Goal: Task Accomplishment & Management: Manage account settings

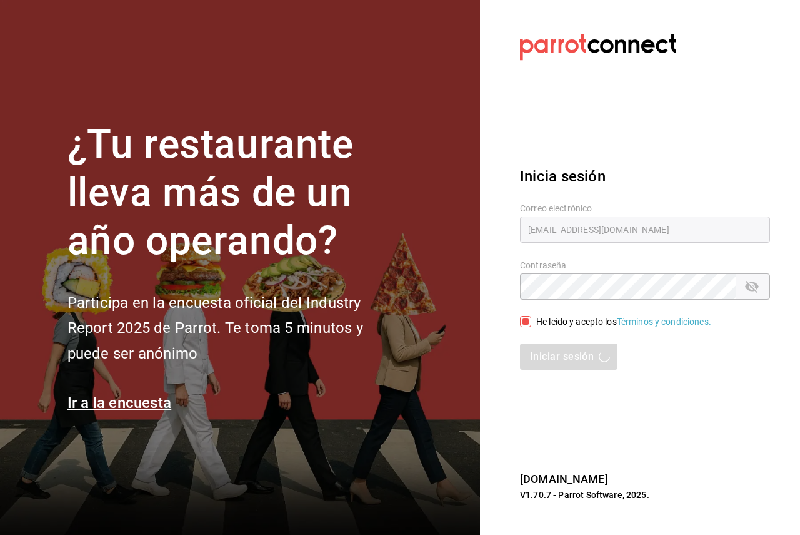
click at [488, 71] on section "Datos incorrectos. Verifica que tu Correo o Contraseña estén bien escritos. Ini…" at bounding box center [640, 267] width 320 height 535
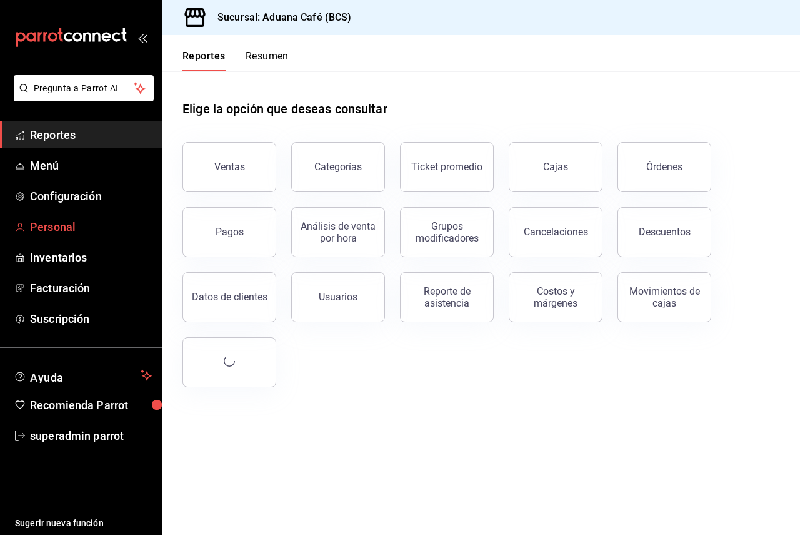
click at [93, 223] on span "Personal" at bounding box center [91, 226] width 122 height 17
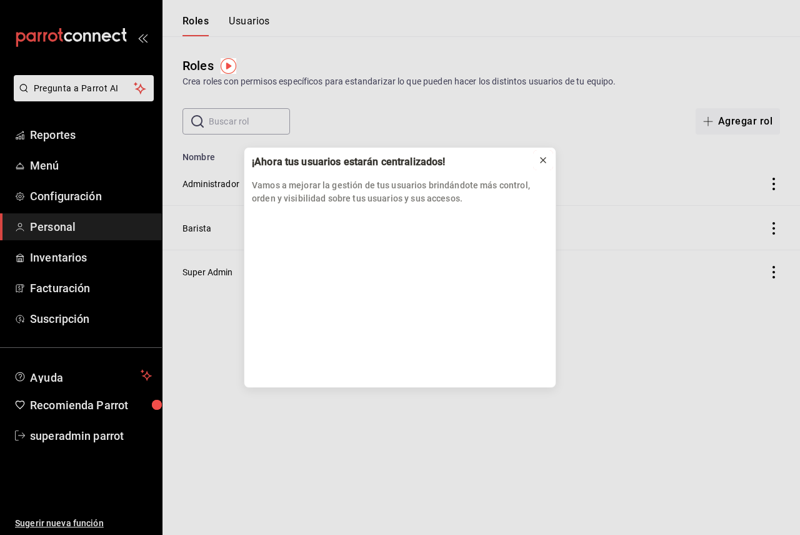
click at [542, 163] on icon at bounding box center [543, 160] width 10 height 10
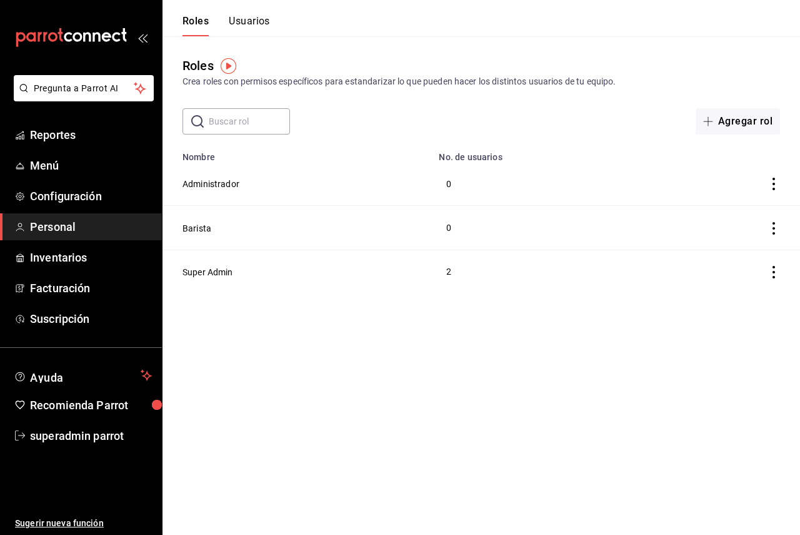
click at [255, 23] on button "Usuarios" at bounding box center [249, 25] width 41 height 21
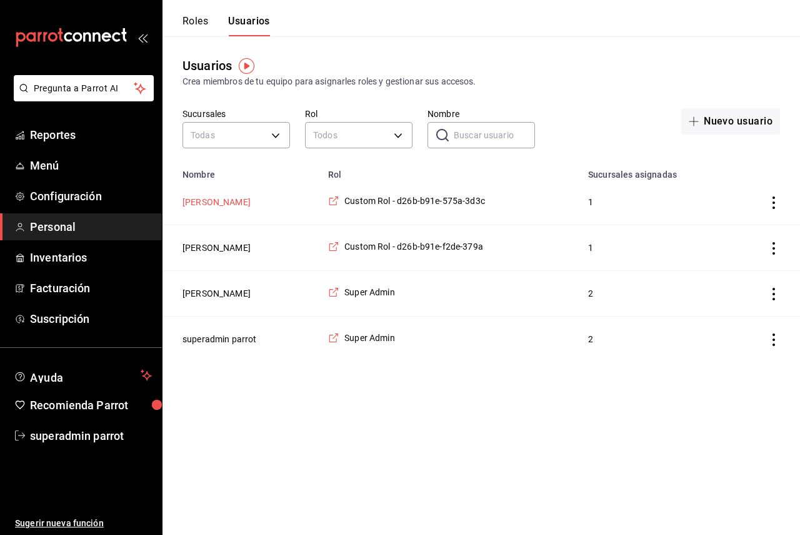
click at [231, 207] on button "Elisa Ramirez Vargas" at bounding box center [217, 202] width 68 height 13
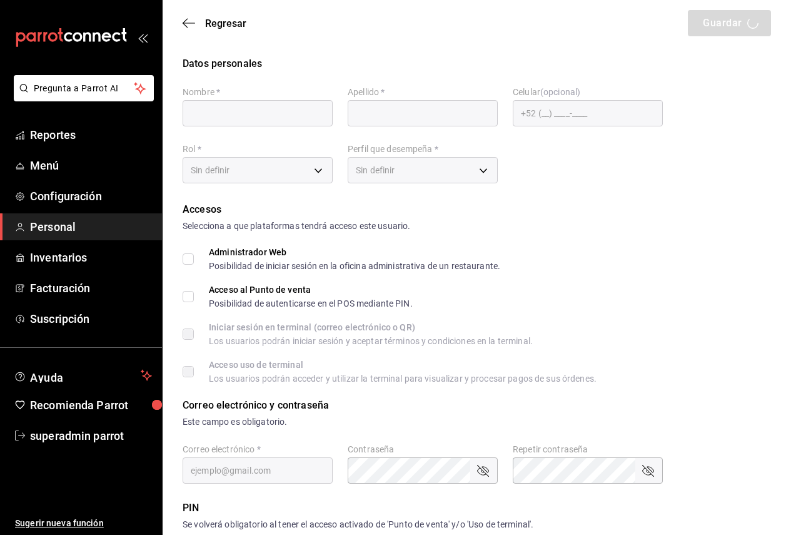
type input "Elisa"
type input "Ramirez Vargas"
checkbox input "true"
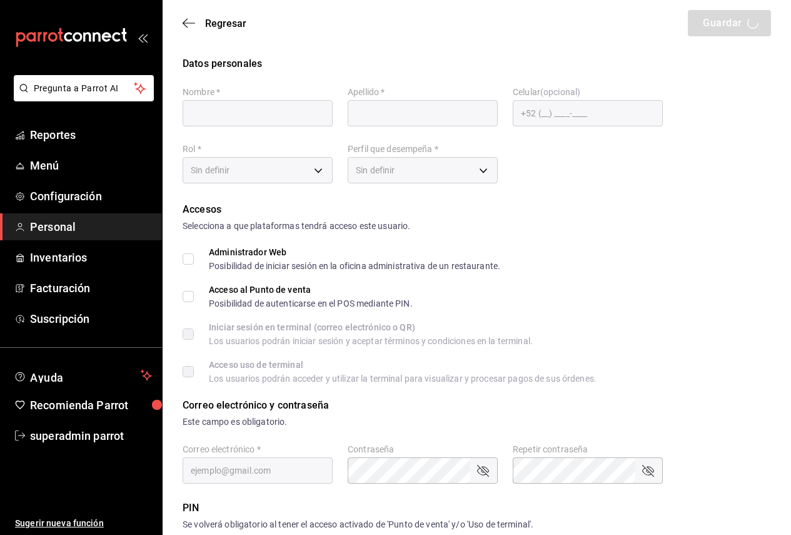
checkbox input "true"
type input "ramirezvargaselisa1@gmail.com"
type input "0302"
checkbox input "true"
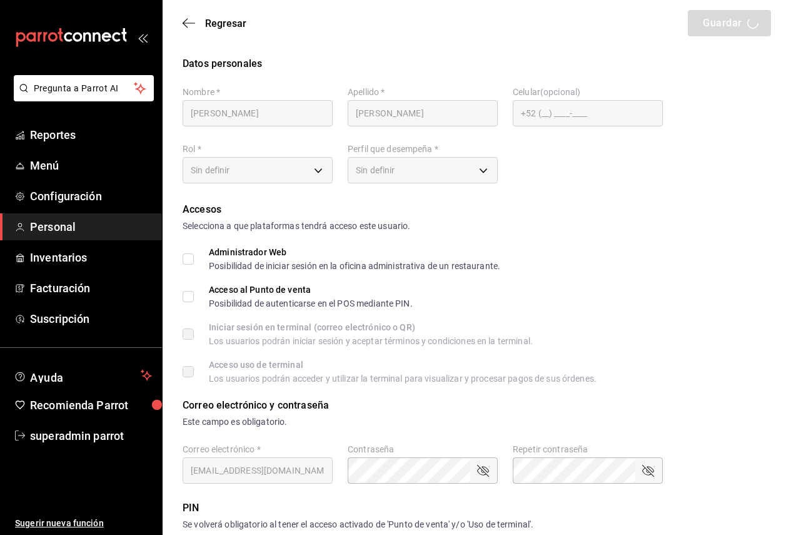
type input "+52 (52) 6243-5887"
type input "bccb006d-491e-4fef-890a-b96d48414fab"
type input "STAFF"
checkbox input "true"
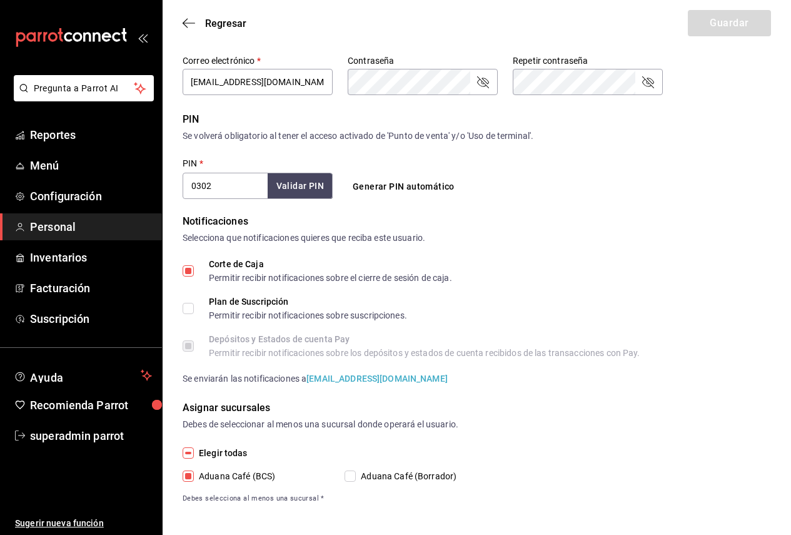
scroll to position [393, 0]
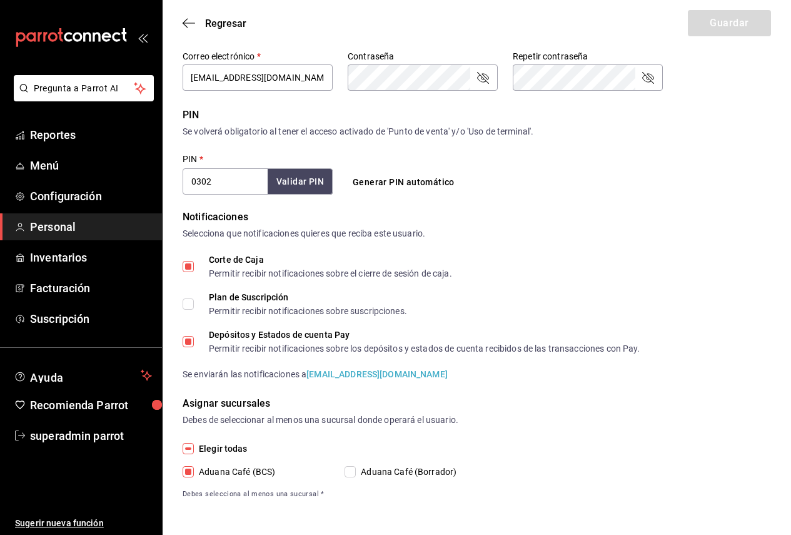
click at [78, 221] on span "Personal" at bounding box center [91, 226] width 122 height 17
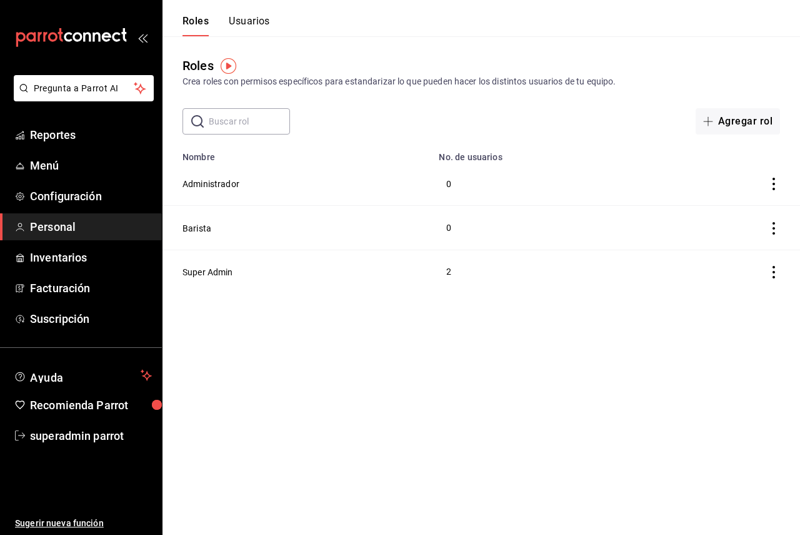
click at [74, 230] on span "Personal" at bounding box center [91, 226] width 122 height 17
click at [243, 31] on button "Usuarios" at bounding box center [249, 25] width 41 height 21
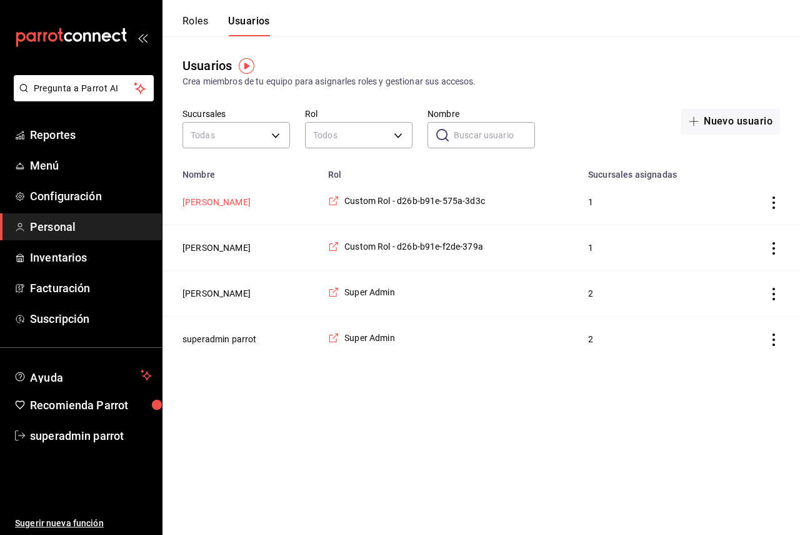
click at [245, 204] on button "Elisa Ramirez Vargas" at bounding box center [217, 202] width 68 height 13
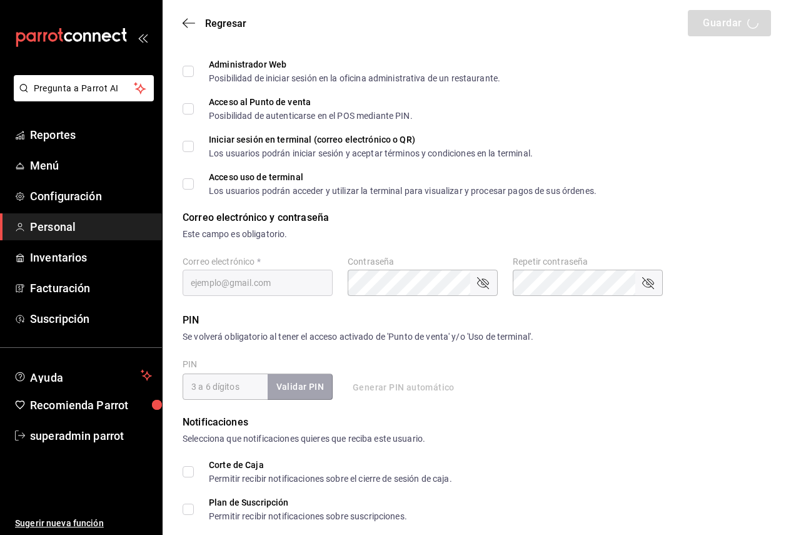
type input "Elisa"
type input "Ramirez Vargas"
checkbox input "true"
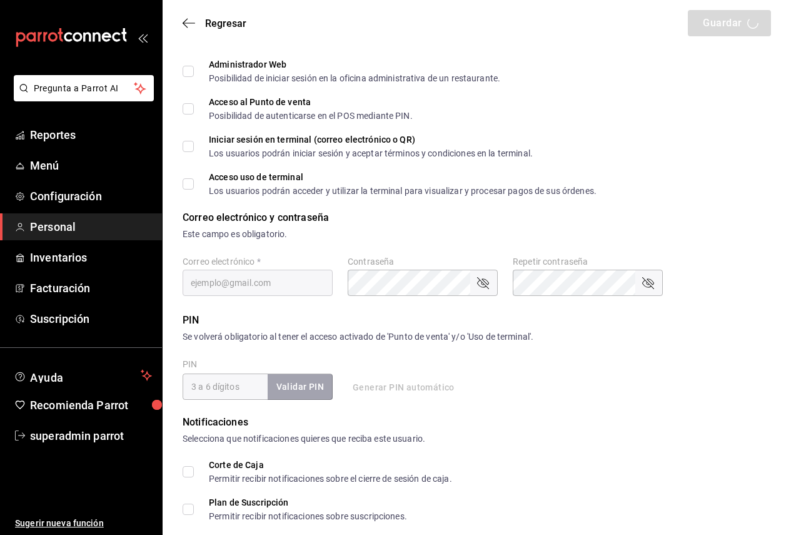
checkbox input "true"
type input "ramirezvargaselisa1@gmail.com"
type input "0302"
checkbox input "true"
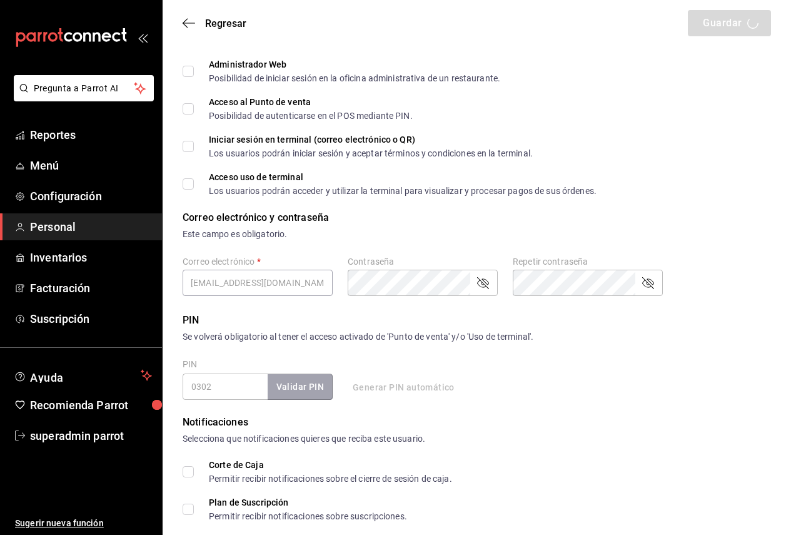
type input "+52 (52) 6243-5887"
type input "bccb006d-491e-4fef-890a-b96d48414fab"
type input "STAFF"
checkbox input "true"
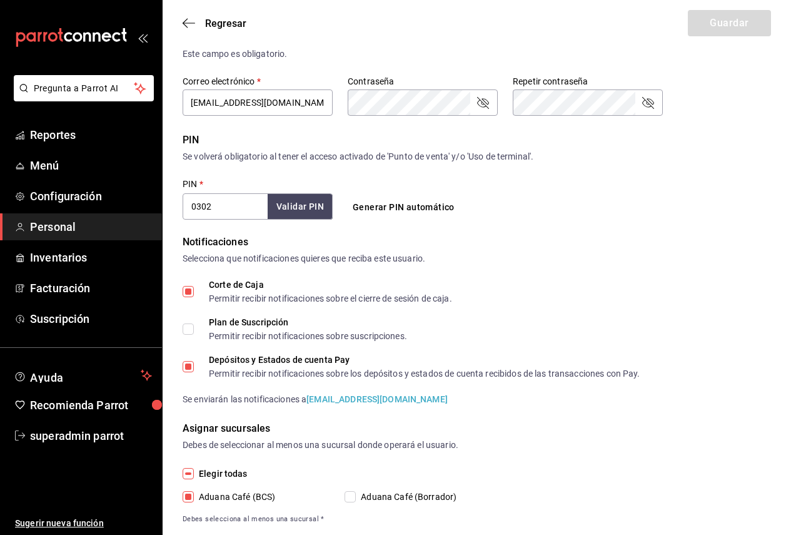
scroll to position [393, 0]
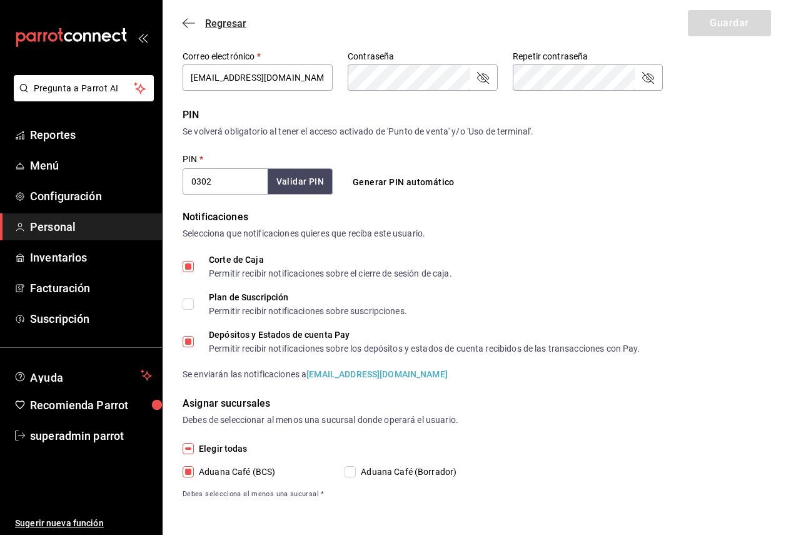
click at [192, 23] on icon "button" at bounding box center [189, 23] width 13 height 11
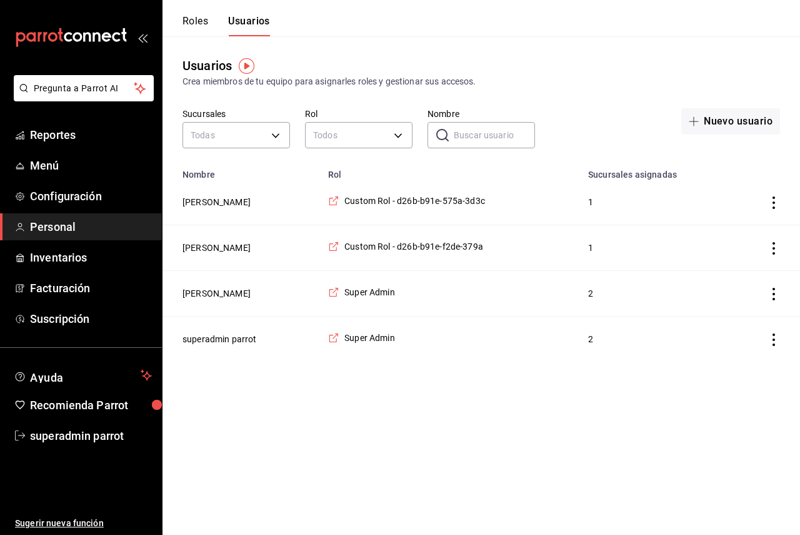
click at [199, 19] on button "Roles" at bounding box center [196, 25] width 26 height 21
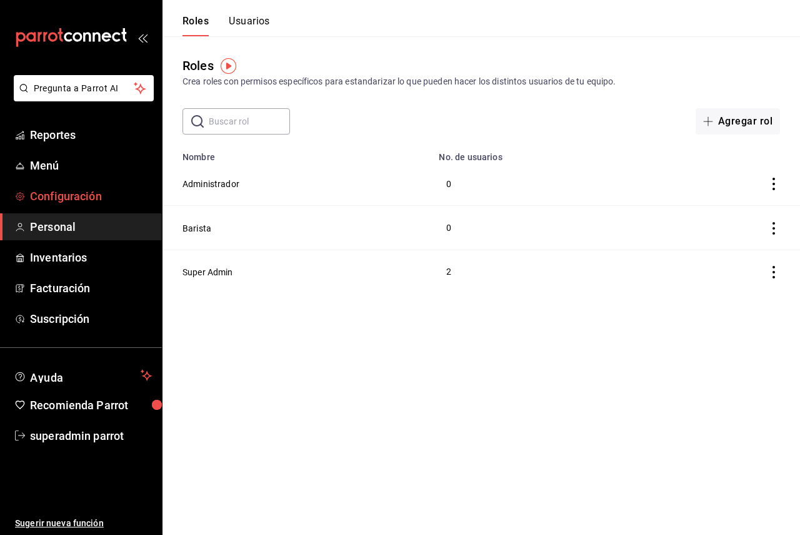
click at [111, 193] on span "Configuración" at bounding box center [91, 196] width 122 height 17
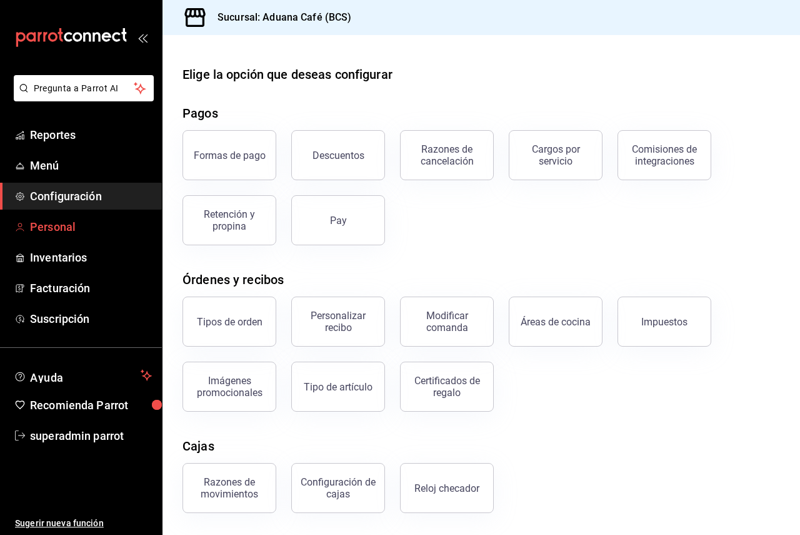
click at [94, 222] on span "Personal" at bounding box center [91, 226] width 122 height 17
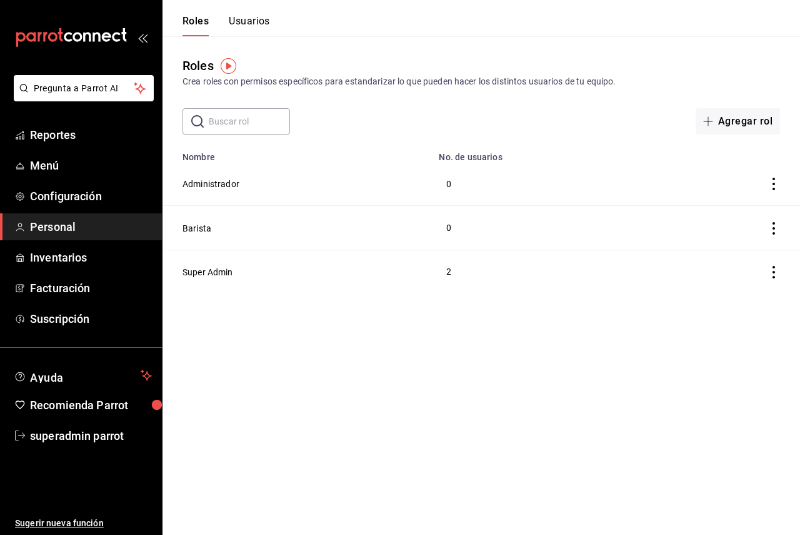
click at [97, 230] on span "Personal" at bounding box center [91, 226] width 122 height 17
click at [226, 67] on img "button" at bounding box center [229, 66] width 16 height 16
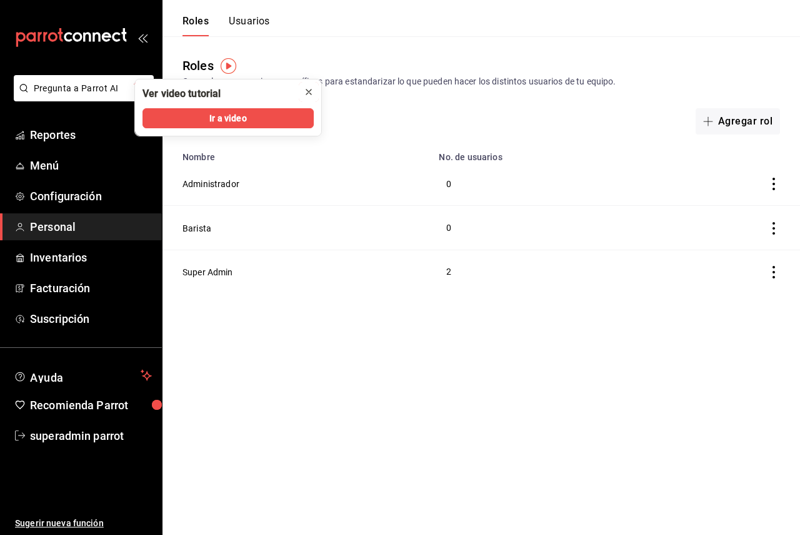
click at [306, 91] on icon "close" at bounding box center [309, 92] width 10 height 10
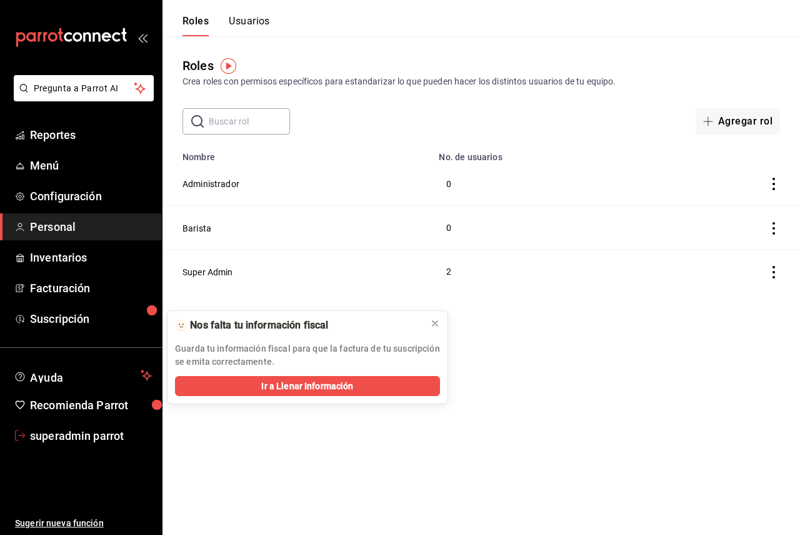
click at [90, 443] on span "superadmin parrot" at bounding box center [91, 435] width 122 height 17
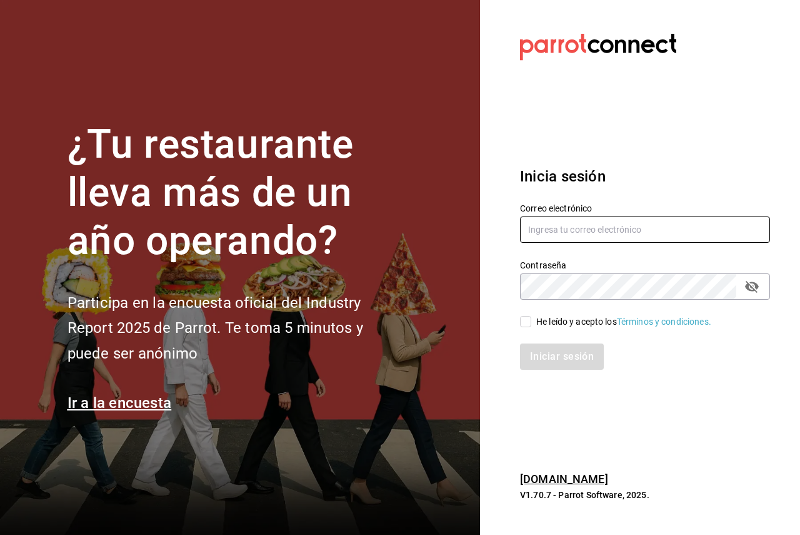
click at [577, 225] on input "text" at bounding box center [645, 229] width 250 height 26
paste input "aduanacafe@bcs.com"
type input "aduanacafe@bcs.com"
click at [502, 248] on section "Datos incorrectos. Verifica que tu Correo o Contraseña estén bien escritos. Ini…" at bounding box center [640, 267] width 320 height 535
click at [542, 317] on div "He leído y acepto los Términos y condiciones." at bounding box center [624, 321] width 175 height 13
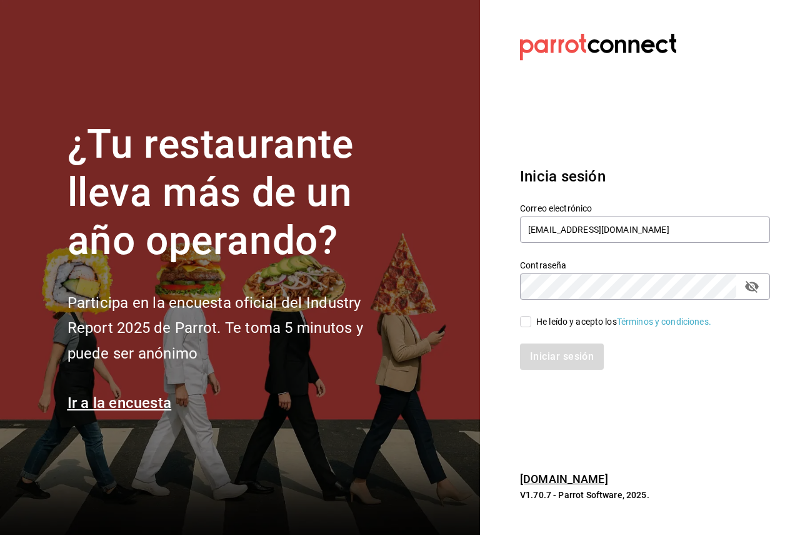
click at [532, 317] on input "He leído y acepto los Términos y condiciones." at bounding box center [525, 321] width 11 height 11
checkbox input "true"
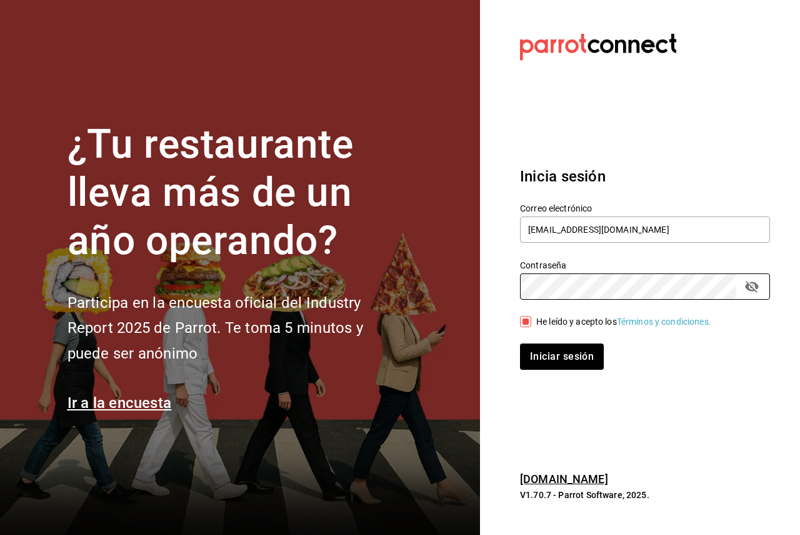
drag, startPoint x: 488, startPoint y: 321, endPoint x: 518, endPoint y: 328, distance: 30.9
click at [488, 320] on section "Datos incorrectos. Verifica que tu Correo o Contraseña estén bien escritos. Ini…" at bounding box center [640, 267] width 320 height 535
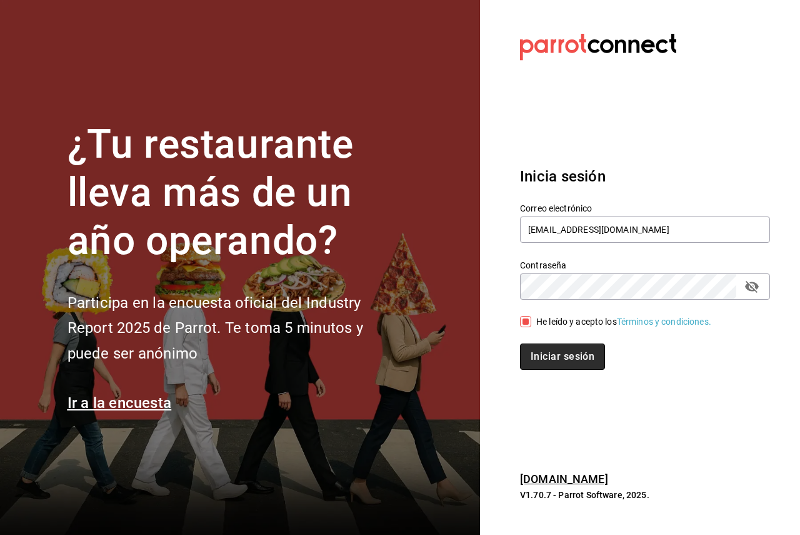
click at [557, 349] on button "Iniciar sesión" at bounding box center [562, 356] width 85 height 26
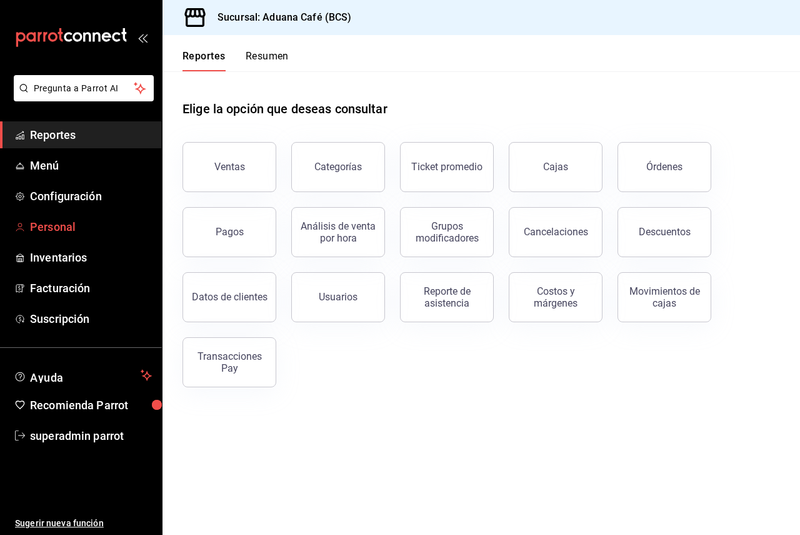
click at [76, 218] on span "Personal" at bounding box center [91, 226] width 122 height 17
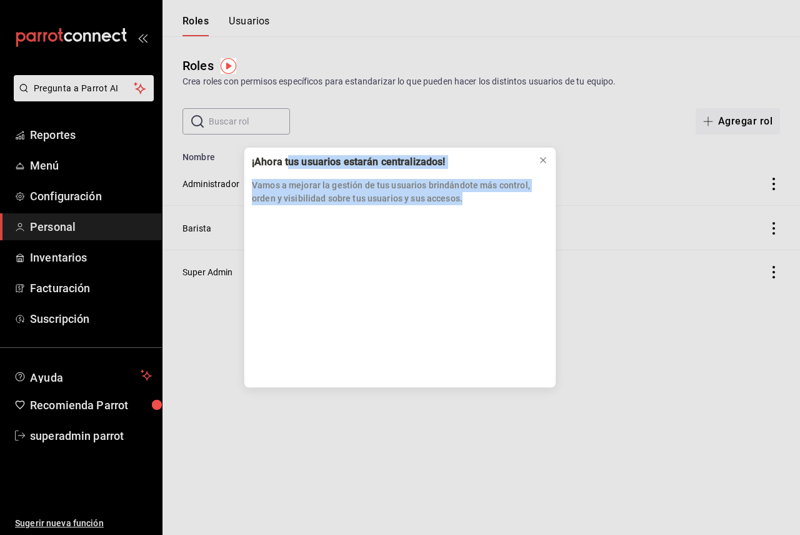
drag, startPoint x: 290, startPoint y: 163, endPoint x: 489, endPoint y: 198, distance: 202.4
click at [489, 198] on div "¡Ahora tus usuarios estarán centralizados! Vamos a mejorar la gestión de tus us…" at bounding box center [400, 180] width 311 height 65
click at [309, 190] on p "Vamos a mejorar la gestión de tus usuarios brindándote más control, orden y vis…" at bounding box center [400, 192] width 296 height 26
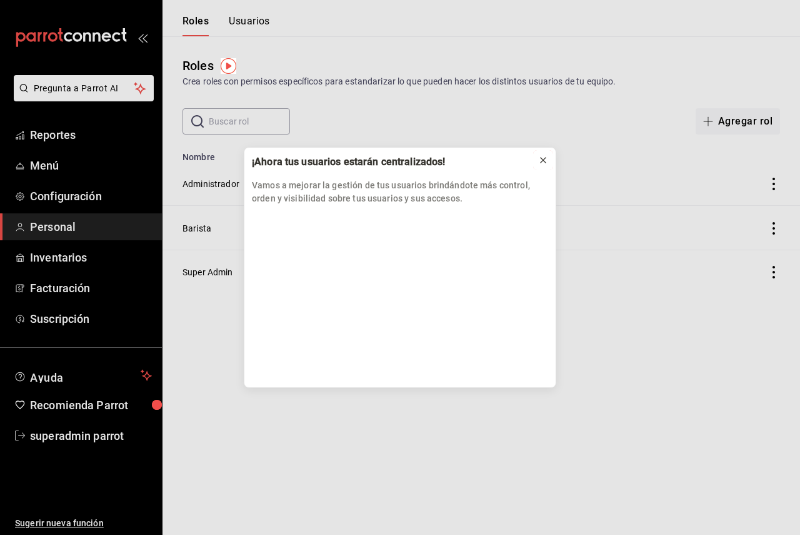
click at [541, 158] on icon at bounding box center [543, 160] width 5 height 5
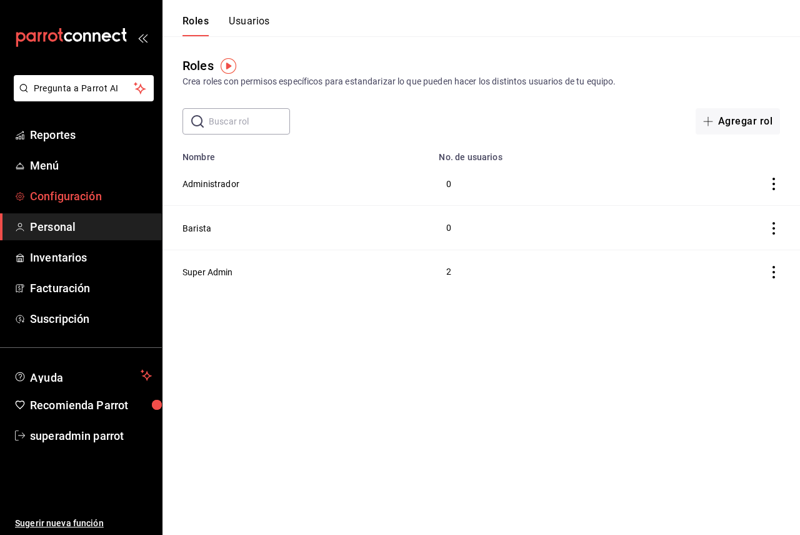
click at [91, 193] on span "Configuración" at bounding box center [91, 196] width 122 height 17
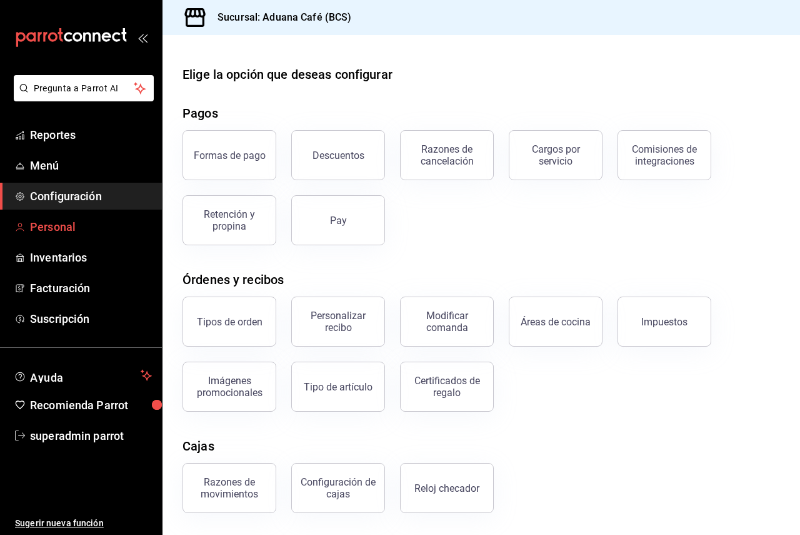
click at [85, 223] on span "Personal" at bounding box center [91, 226] width 122 height 17
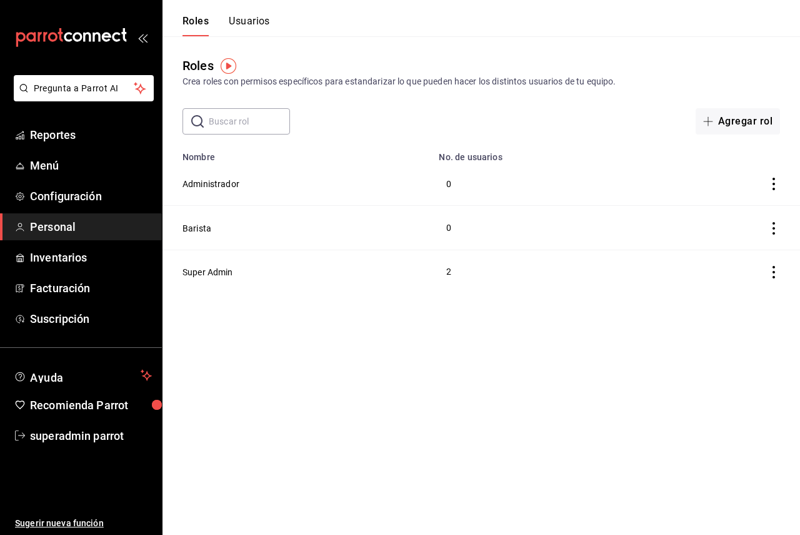
click at [255, 19] on button "Usuarios" at bounding box center [249, 25] width 41 height 21
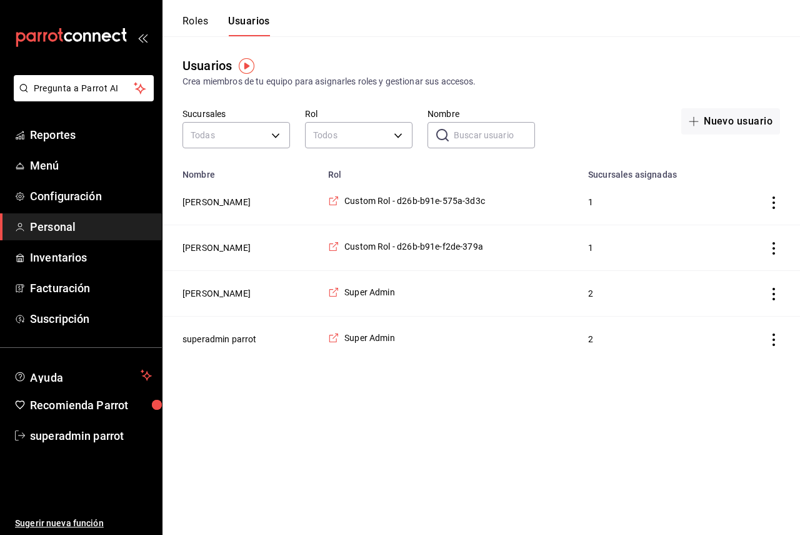
click at [235, 210] on td "Elisa Ramirez Vargas" at bounding box center [242, 202] width 158 height 46
click at [231, 199] on button "Elisa Ramirez Vargas" at bounding box center [217, 202] width 68 height 13
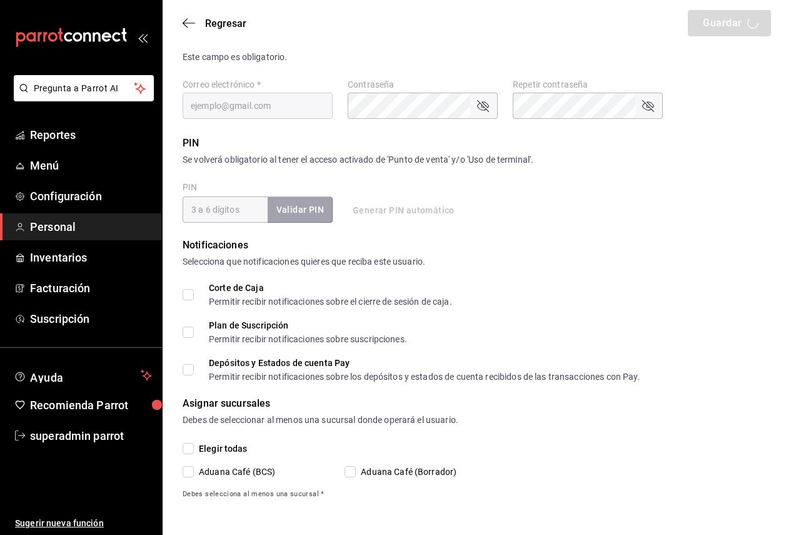
type input "Elisa"
type input "Ramirez Vargas"
checkbox input "true"
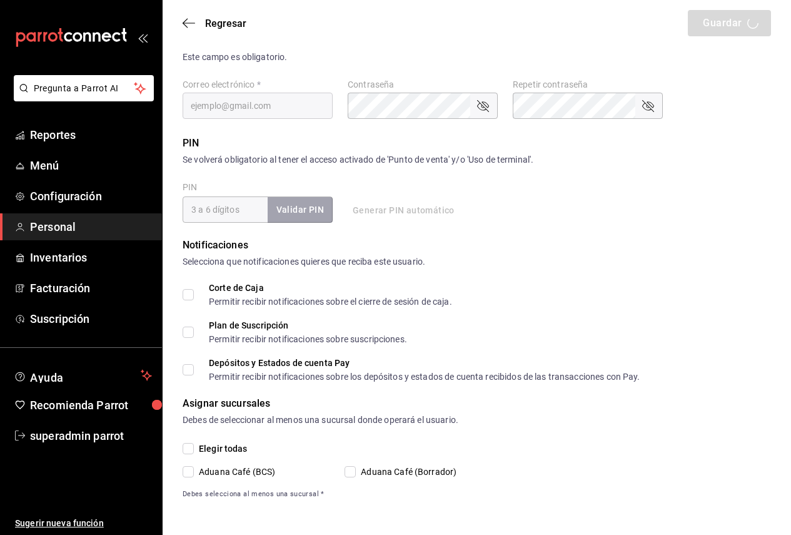
checkbox input "true"
type input "ramirezvargaselisa1@gmail.com"
type input "0302"
checkbox input "true"
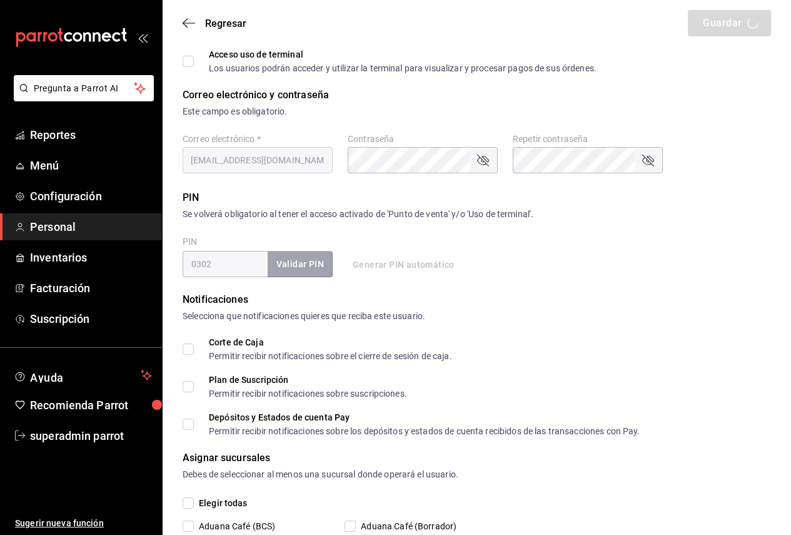
type input "+52 (52) 6243-5887"
type input "bccb006d-491e-4fef-890a-b96d48414fab"
type input "STAFF"
checkbox input "true"
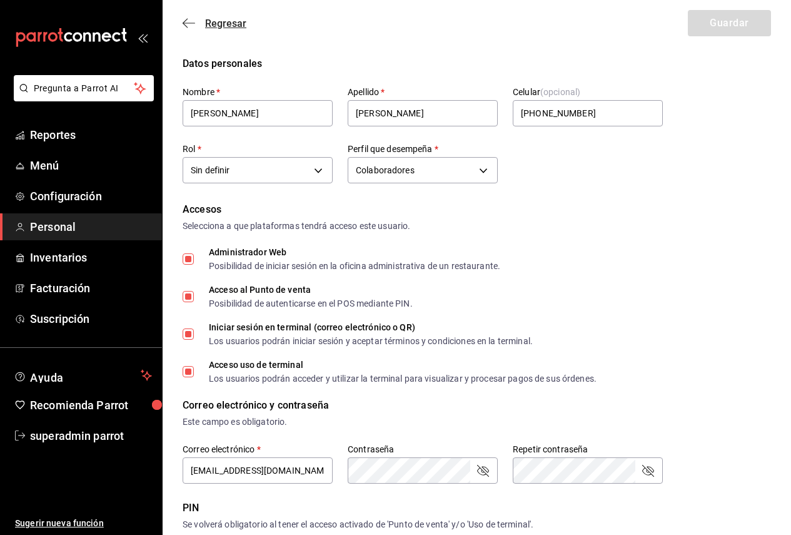
click at [191, 18] on icon "button" at bounding box center [189, 23] width 13 height 11
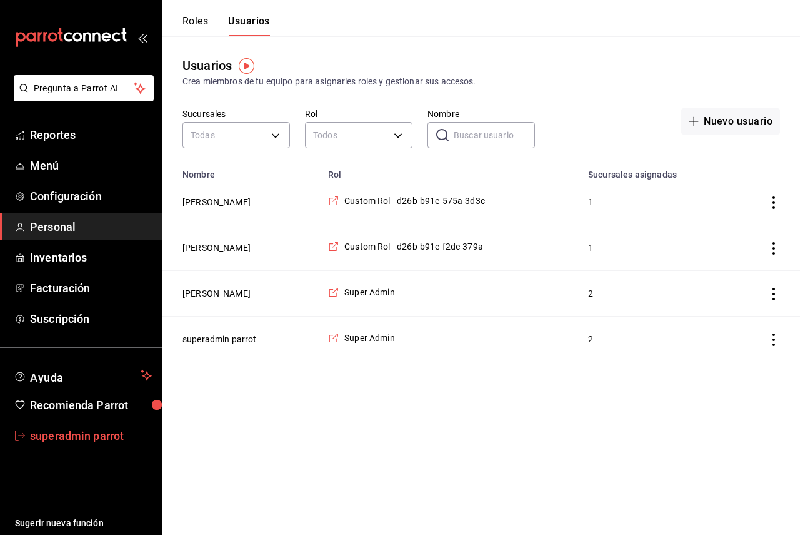
click at [105, 433] on span "superadmin parrot" at bounding box center [91, 435] width 122 height 17
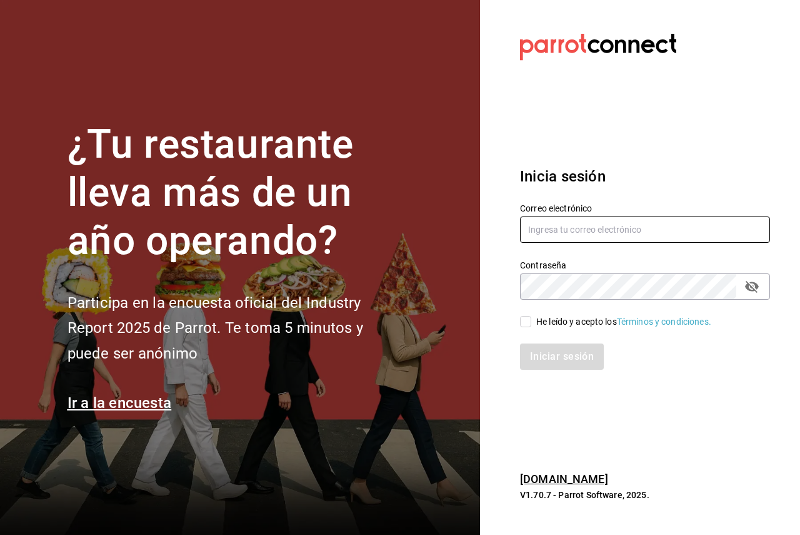
click at [566, 235] on input "text" at bounding box center [645, 229] width 250 height 26
click at [524, 323] on input "He leído y acepto los Términos y condiciones." at bounding box center [525, 321] width 11 height 11
checkbox input "true"
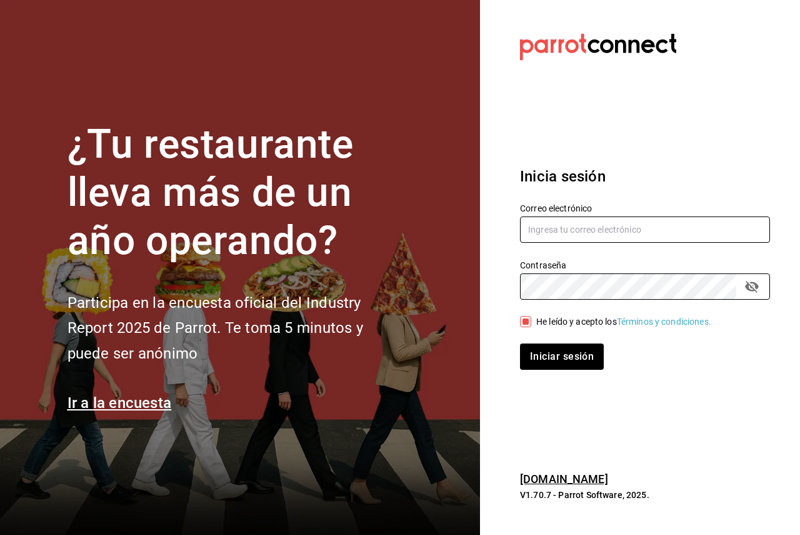
click at [550, 218] on input "text" at bounding box center [645, 229] width 250 height 26
paste input "aduanacafe@bcs.com"
type input "aduanacafe@bcs.com"
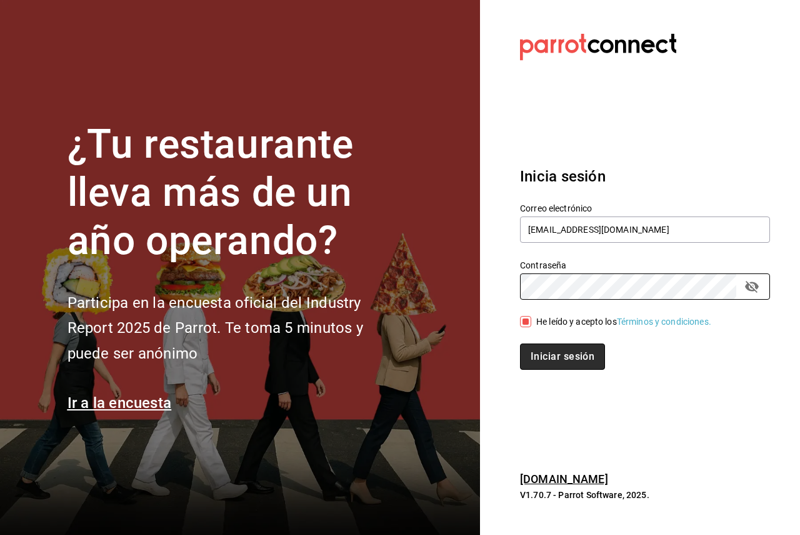
click at [550, 353] on button "Iniciar sesión" at bounding box center [562, 356] width 85 height 26
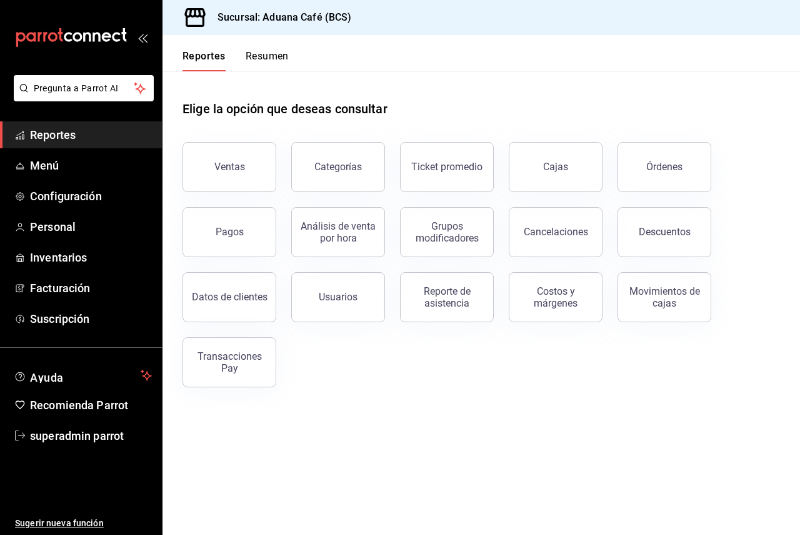
click at [518, 432] on main "Elige la opción que deseas consultar Ventas Categorías Ticket promedio Cajas Ór…" at bounding box center [482, 302] width 638 height 463
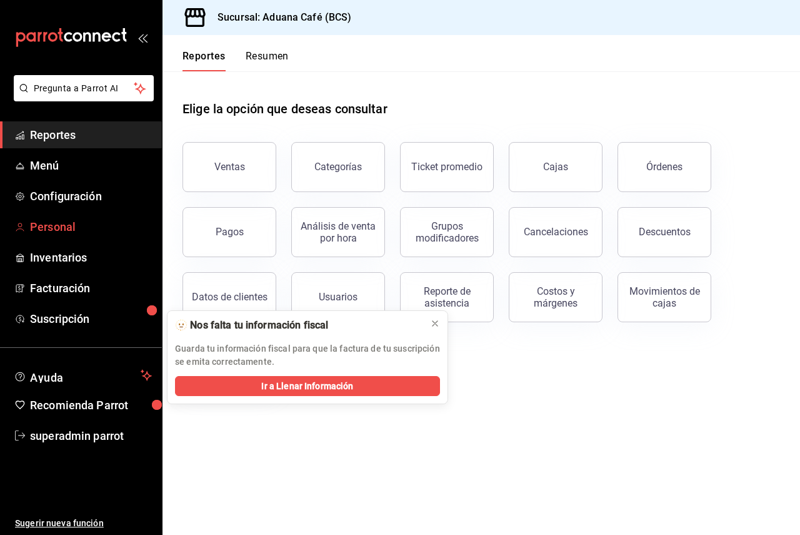
click at [69, 227] on span "Personal" at bounding box center [91, 226] width 122 height 17
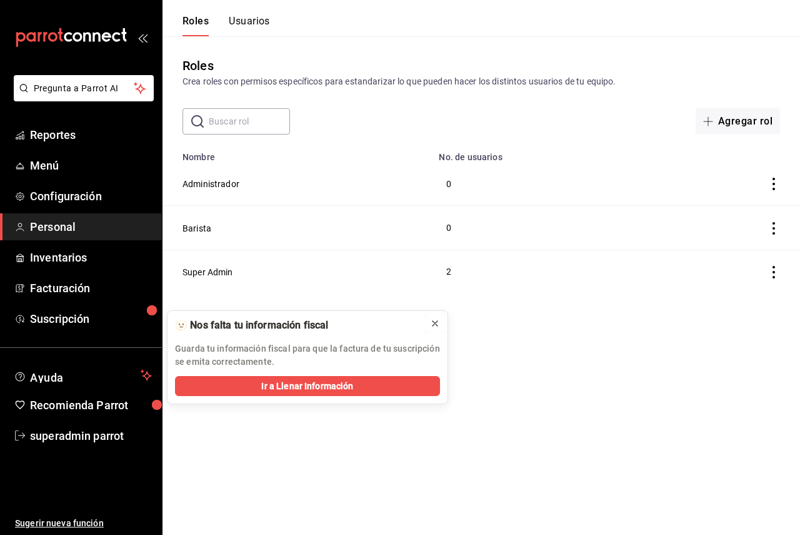
click at [435, 323] on icon at bounding box center [435, 323] width 5 height 5
